Goal: Task Accomplishment & Management: Use online tool/utility

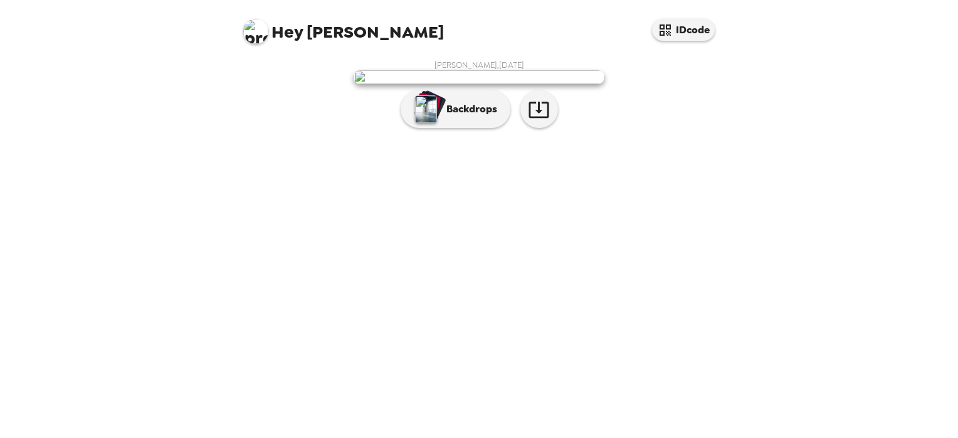
scroll to position [9, 0]
click at [537, 118] on icon "button" at bounding box center [538, 110] width 20 height 16
click at [499, 128] on button "Backdrops" at bounding box center [456, 109] width 110 height 38
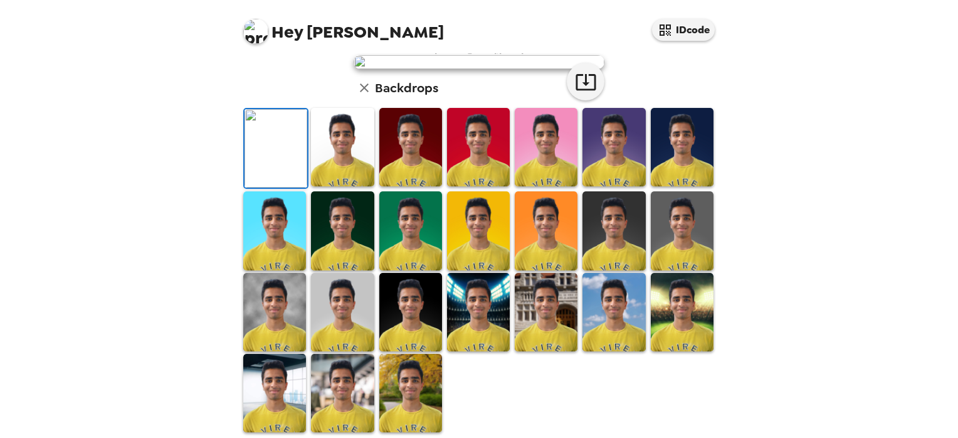
scroll to position [0, 0]
